Goal: Information Seeking & Learning: Learn about a topic

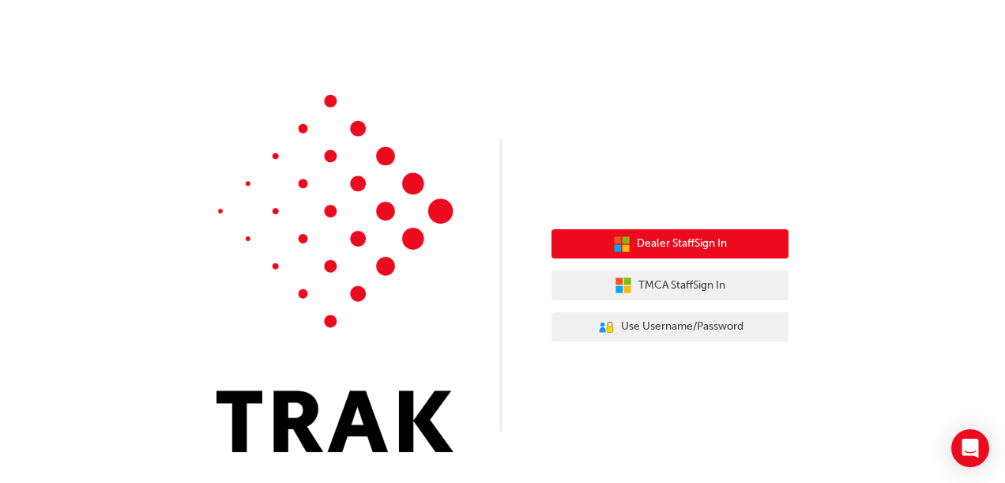
click at [650, 248] on span "Dealer Staff Sign In" at bounding box center [682, 244] width 90 height 18
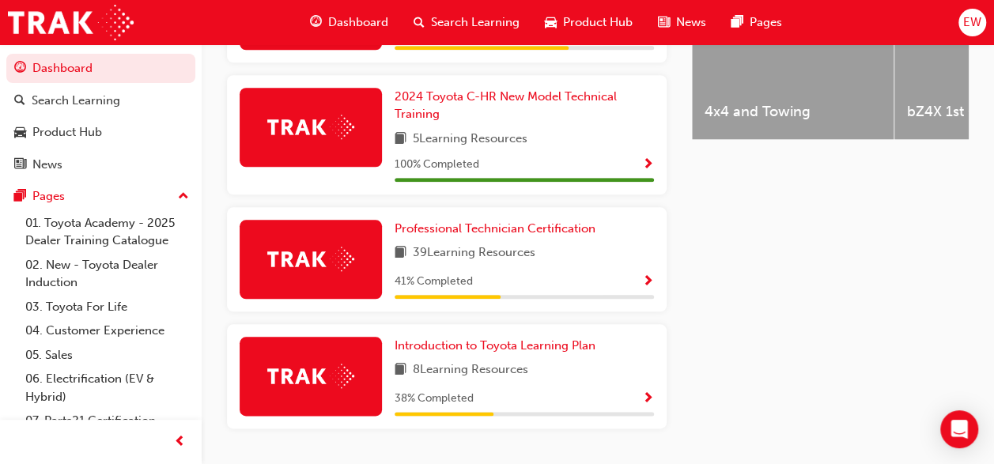
scroll to position [771, 0]
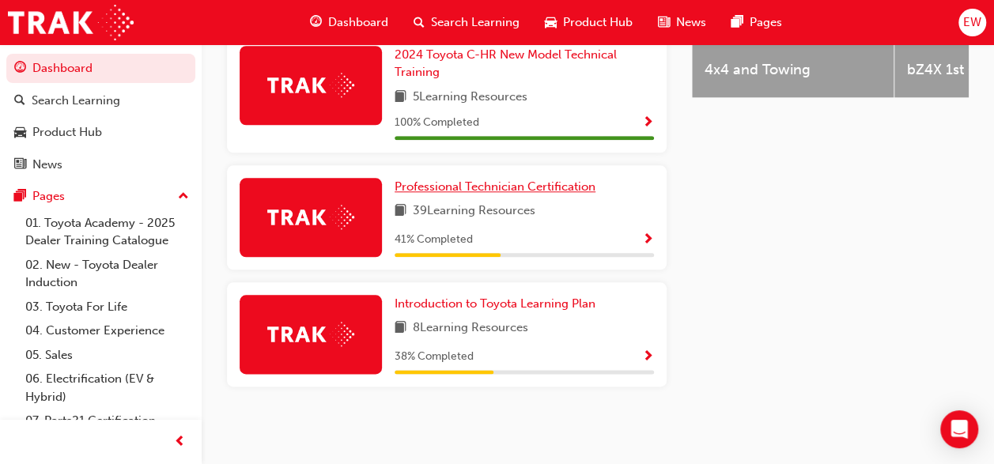
click at [488, 183] on span "Professional Technician Certification" at bounding box center [494, 186] width 201 height 14
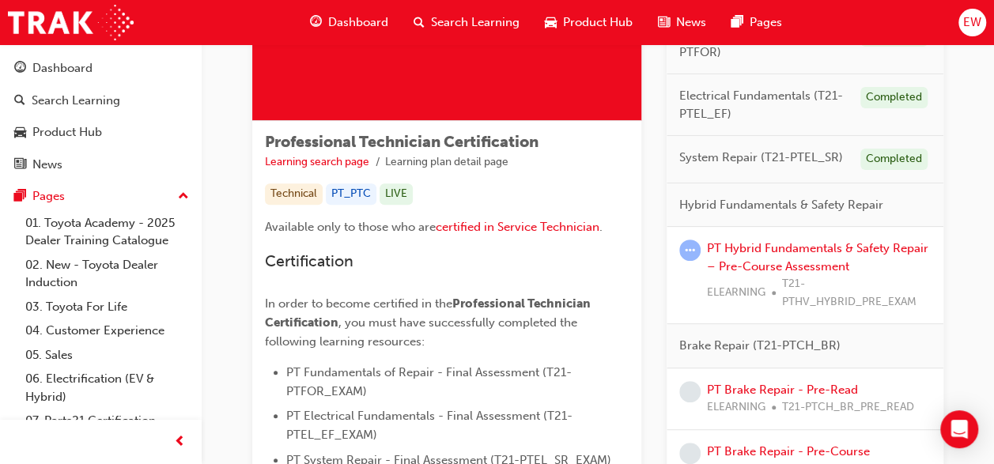
scroll to position [200, 0]
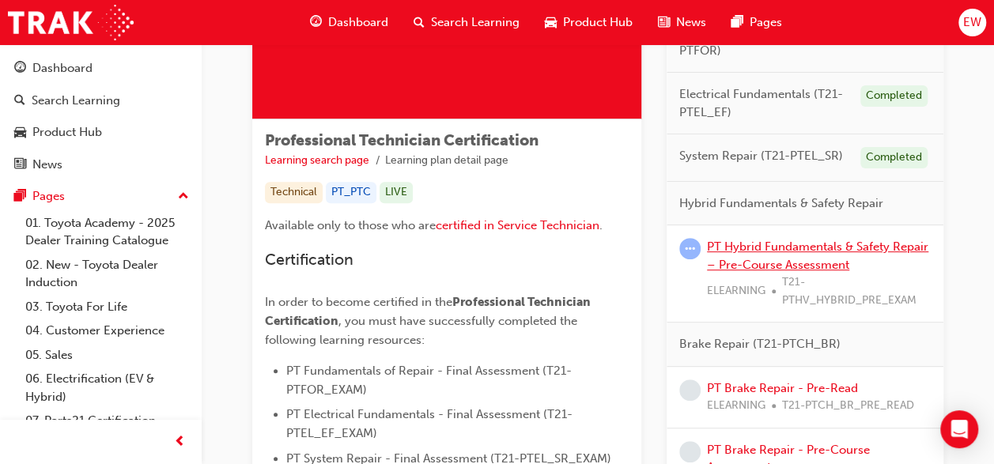
click at [771, 251] on link "PT Hybrid Fundamentals & Safety Repair – Pre-Course Assessment" at bounding box center [817, 256] width 221 height 32
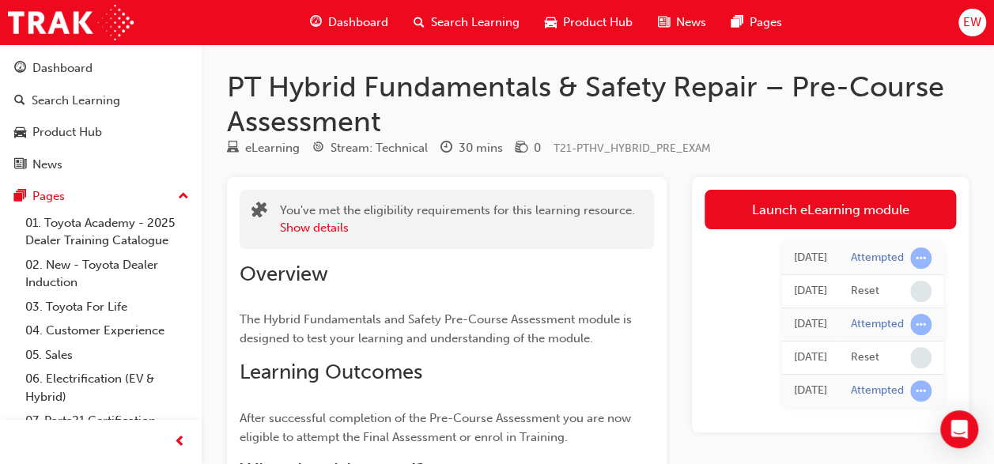
click at [729, 218] on link "Launch eLearning module" at bounding box center [829, 210] width 251 height 40
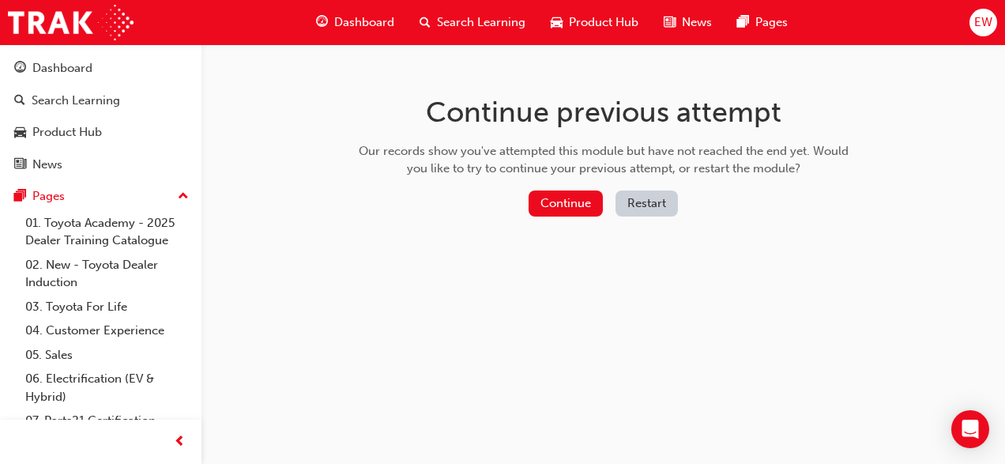
click at [575, 204] on button "Continue" at bounding box center [566, 203] width 74 height 26
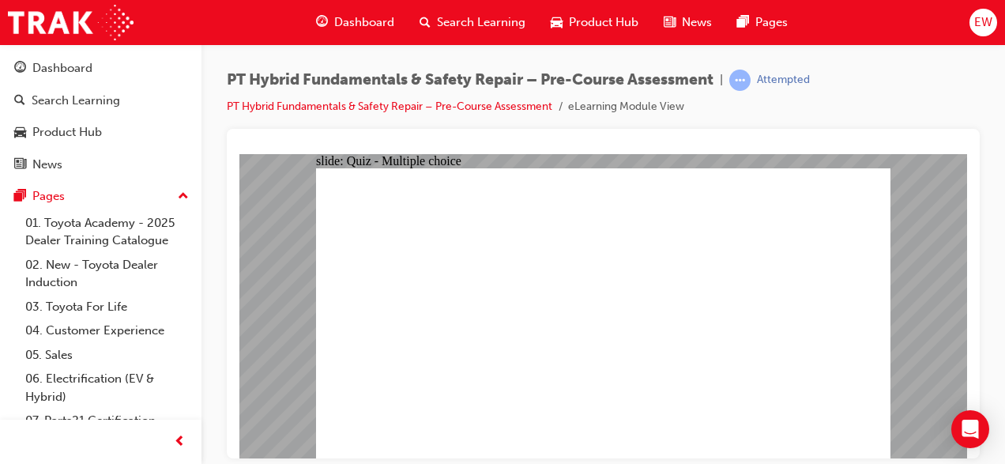
click at [742, 81] on span "learningRecordVerb_ATTEMPT-icon" at bounding box center [740, 80] width 21 height 21
click at [53, 194] on div "Pages" at bounding box center [48, 196] width 32 height 18
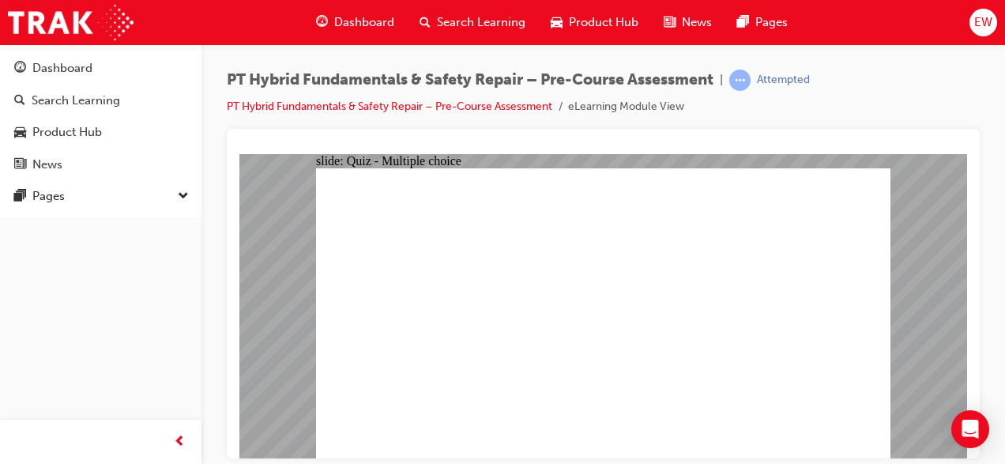
click at [53, 194] on div "Pages" at bounding box center [48, 196] width 32 height 18
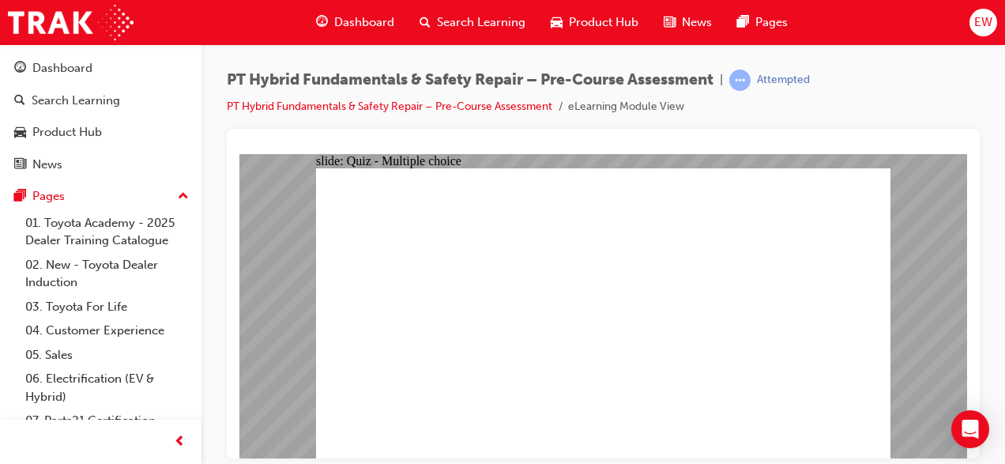
click at [53, 194] on div "Pages" at bounding box center [48, 196] width 32 height 18
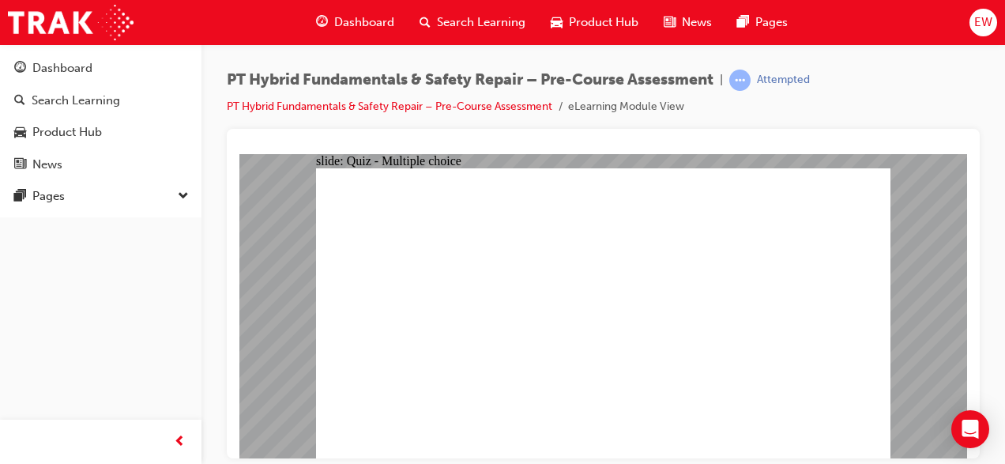
click at [54, 127] on div "Product Hub" at bounding box center [67, 132] width 70 height 18
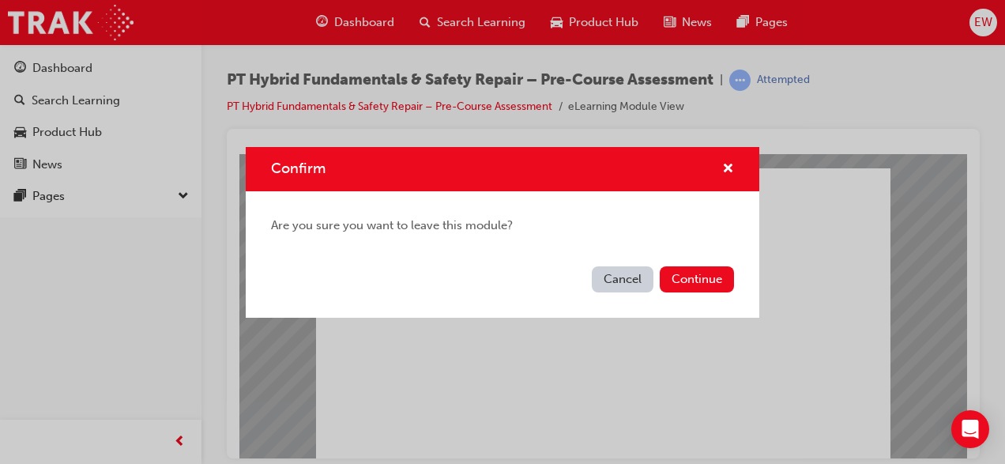
click at [684, 280] on button "Continue" at bounding box center [697, 279] width 74 height 26
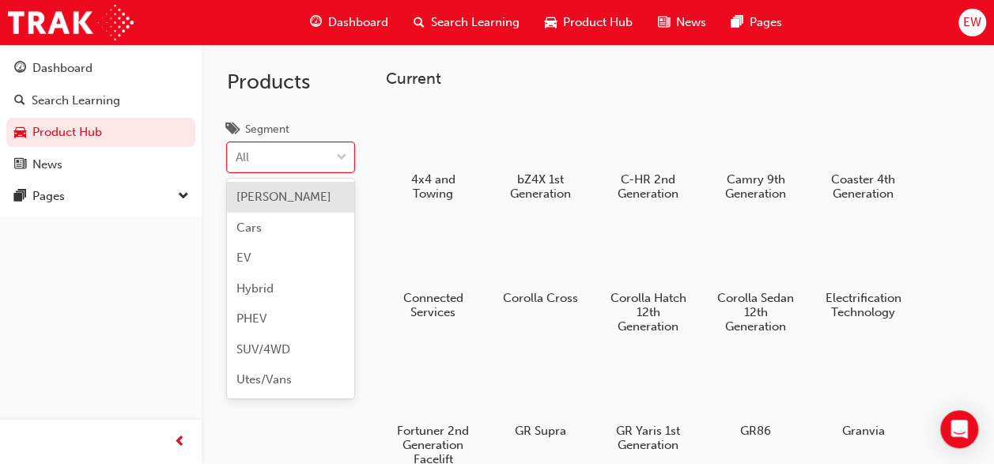
click at [248, 146] on div "All" at bounding box center [279, 158] width 102 height 28
click at [237, 150] on input "Segment option BEV focused, 1 of 7. 7 results available. Use Up and Down to cho…" at bounding box center [237, 156] width 2 height 13
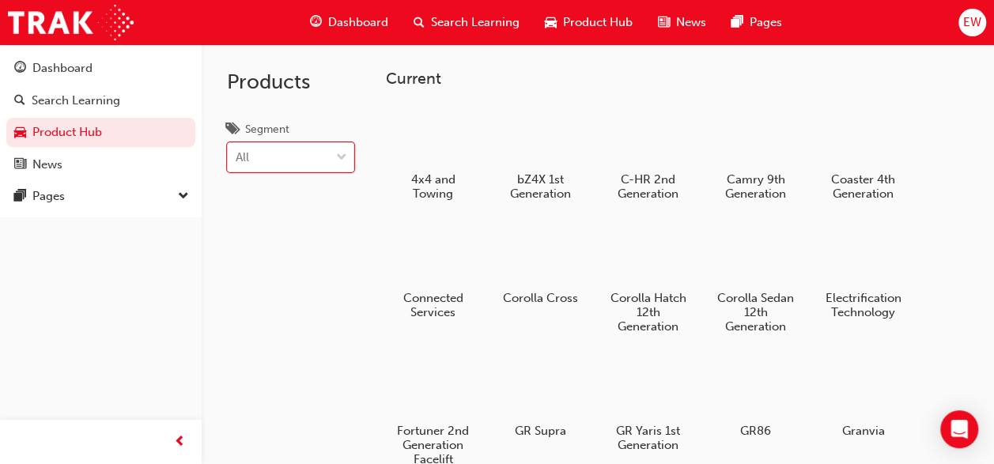
click at [248, 146] on div "All" at bounding box center [279, 158] width 102 height 28
click at [237, 150] on input "Segment 0 results available. Select is focused ,type to refine list, press Down…" at bounding box center [237, 156] width 2 height 13
